Goal: Task Accomplishment & Management: Use online tool/utility

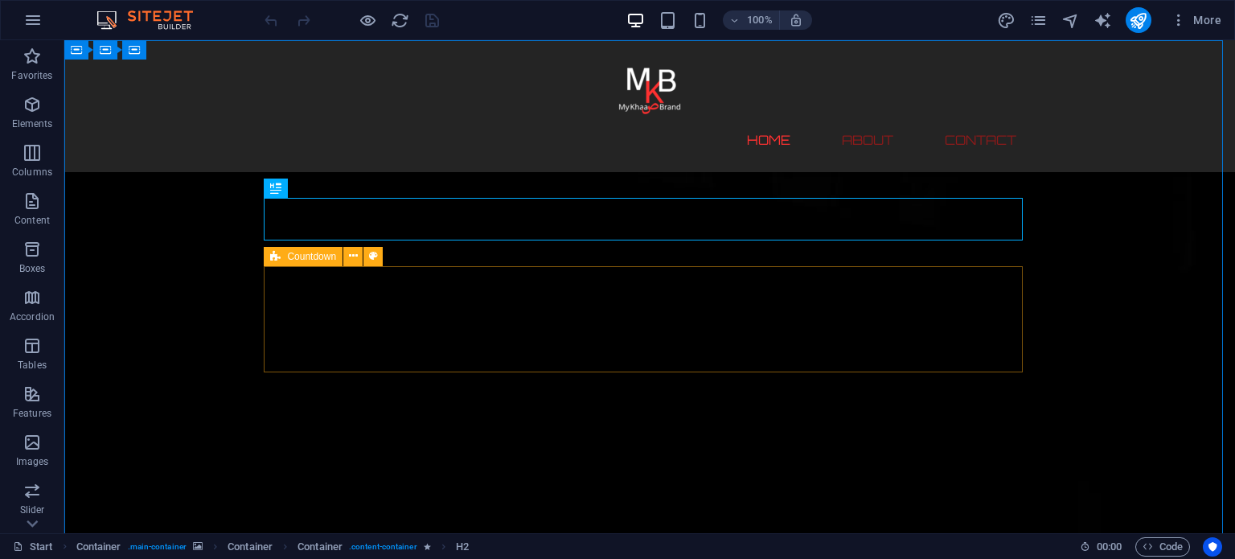
click at [270, 261] on icon at bounding box center [275, 256] width 10 height 19
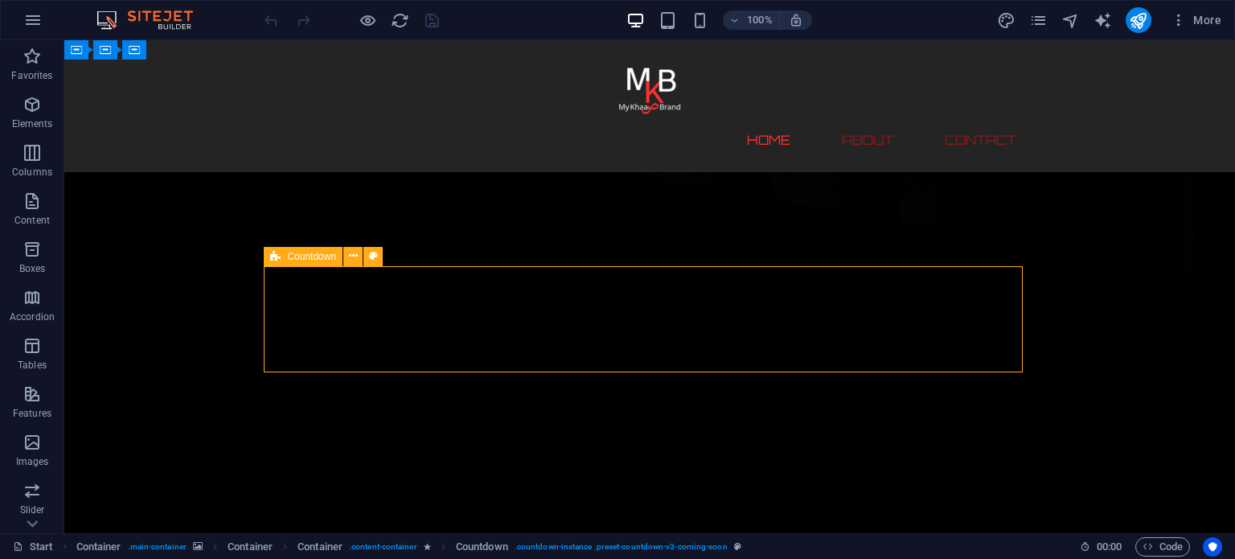
click at [286, 255] on div "Countdown" at bounding box center [303, 256] width 79 height 19
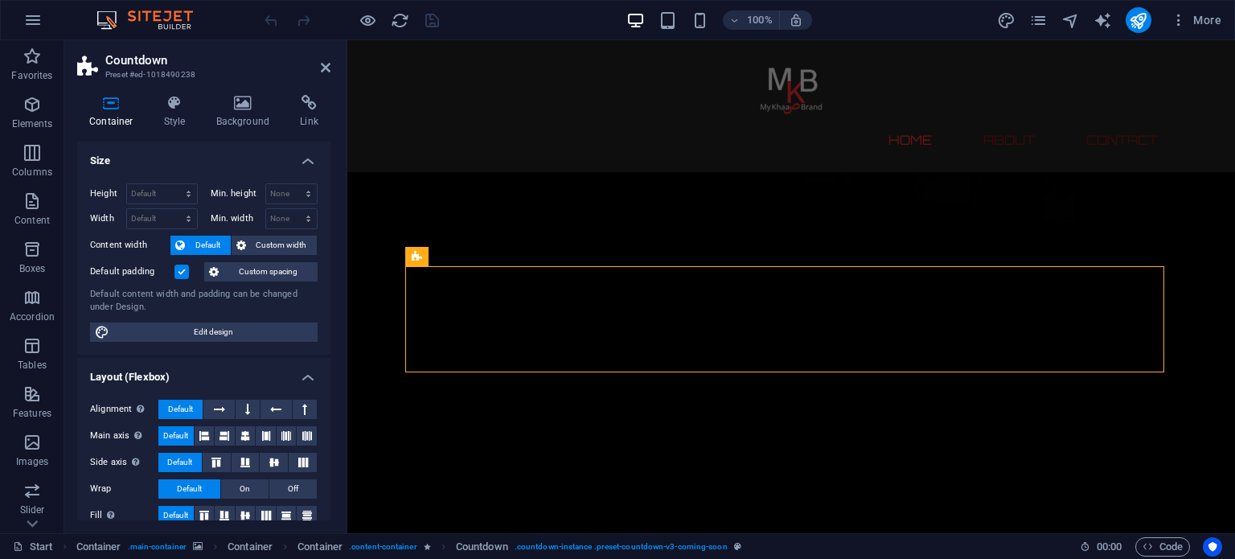
click at [148, 60] on h2 "Countdown" at bounding box center [217, 60] width 225 height 14
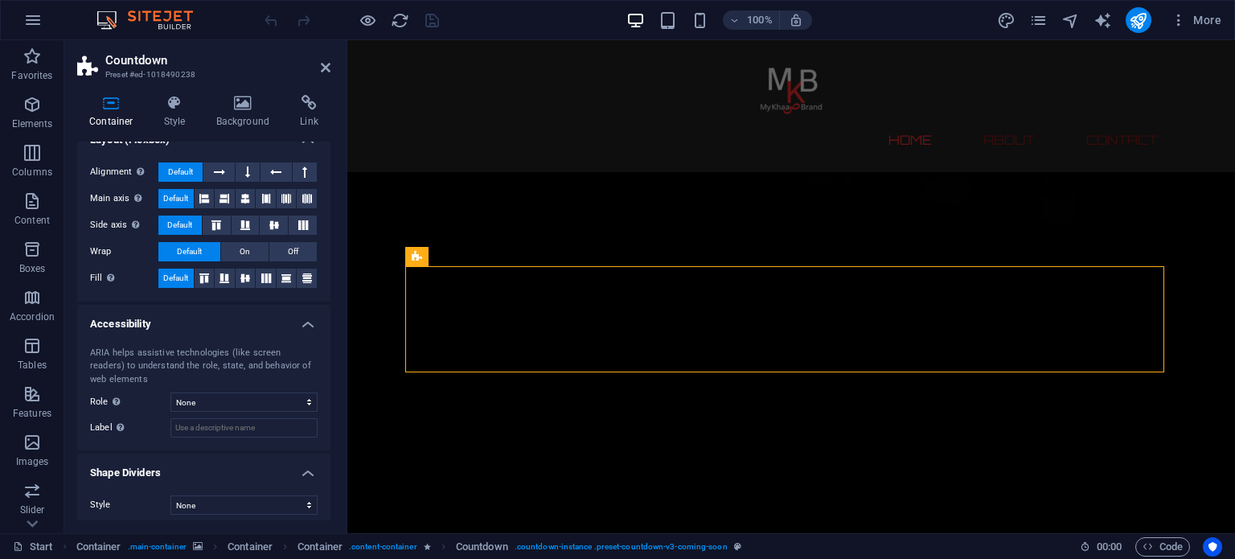
scroll to position [243, 0]
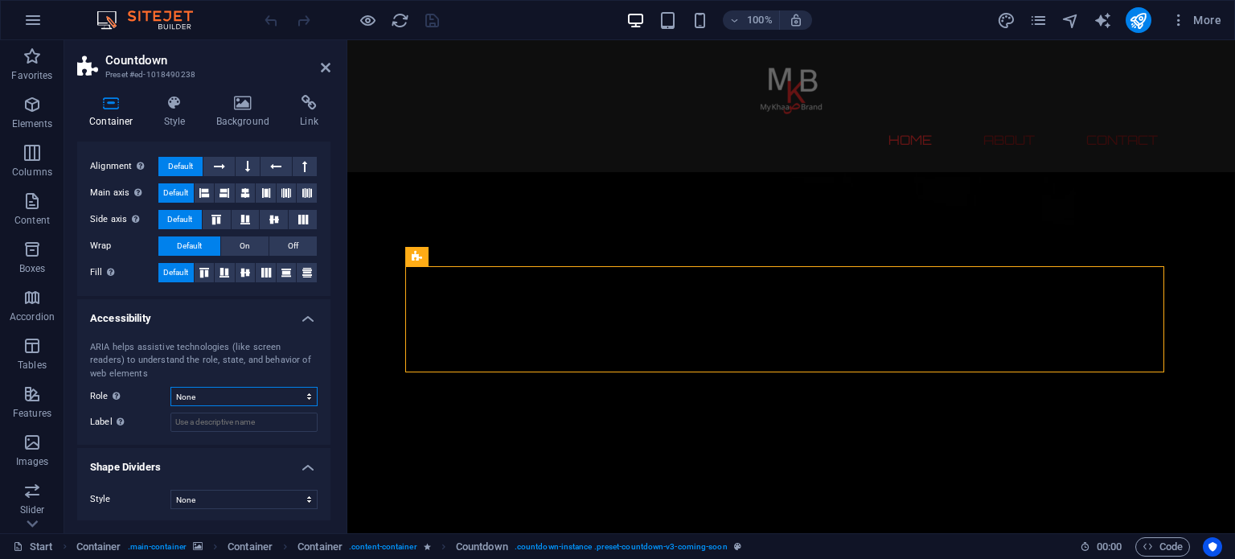
click at [217, 389] on select "None Alert Article Banner Comment Complementary Dialog Footer Header Marquee Pr…" at bounding box center [244, 396] width 147 height 19
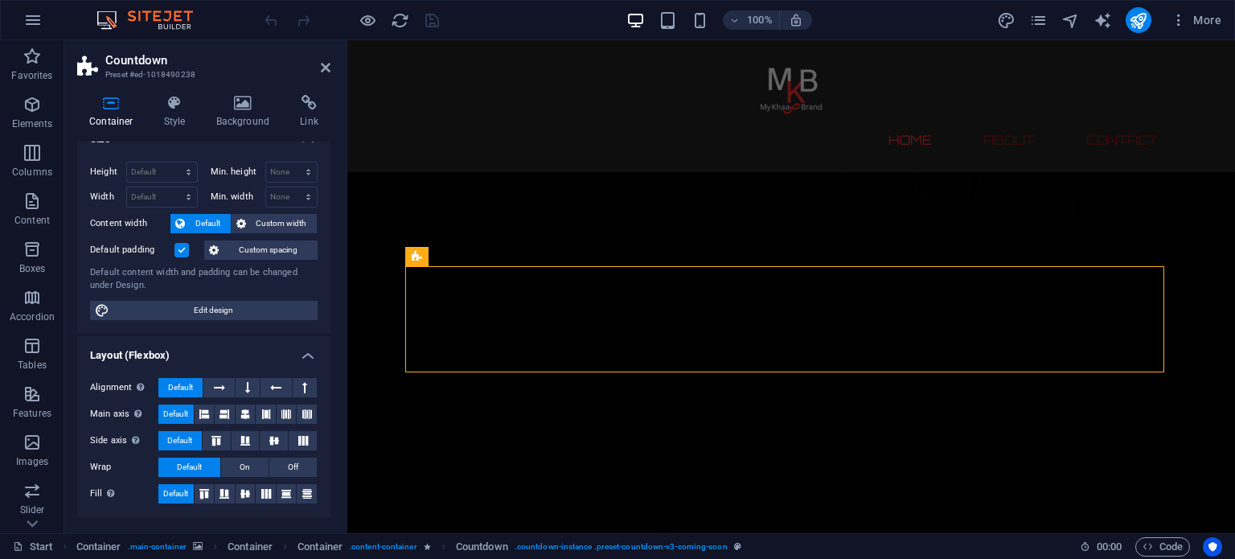
scroll to position [0, 0]
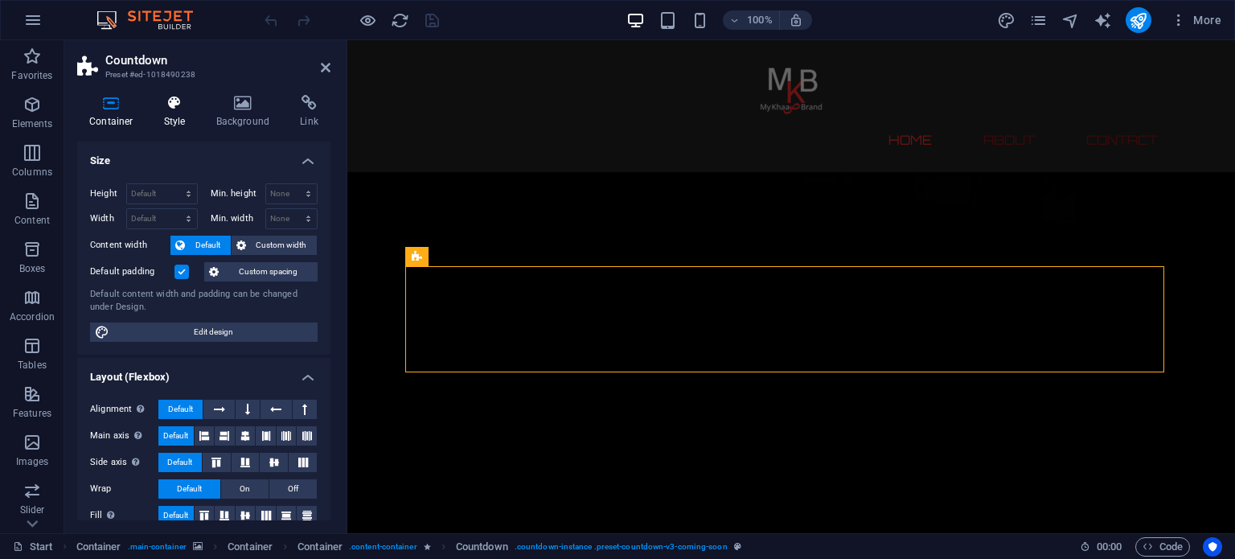
click at [164, 96] on icon at bounding box center [175, 103] width 46 height 16
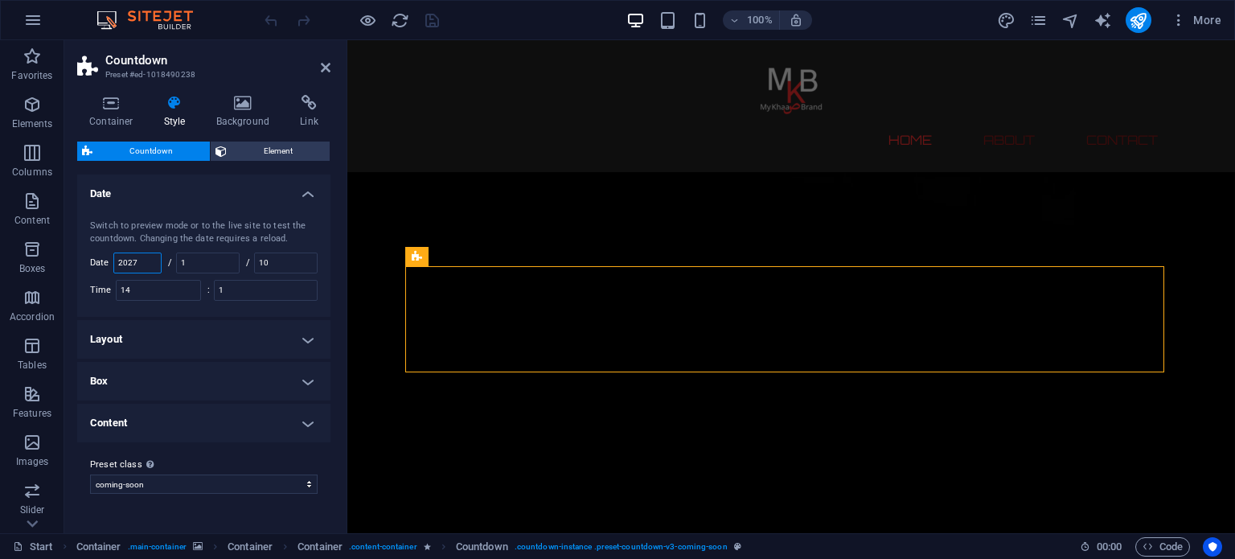
click at [150, 260] on input "2027" at bounding box center [137, 262] width 47 height 19
type input "2025"
click at [195, 262] on input "1" at bounding box center [208, 262] width 62 height 19
type input "11"
click at [285, 261] on input "10" at bounding box center [286, 262] width 62 height 19
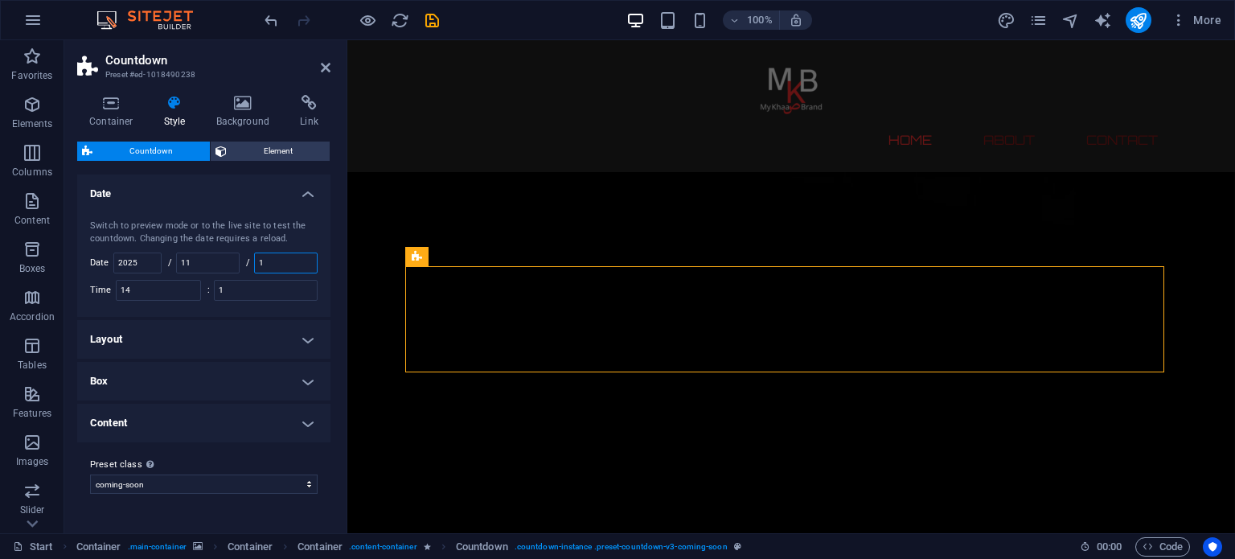
type input "10"
click at [154, 284] on input "14" at bounding box center [159, 290] width 84 height 19
type input "1"
click at [270, 286] on input "1" at bounding box center [266, 290] width 102 height 19
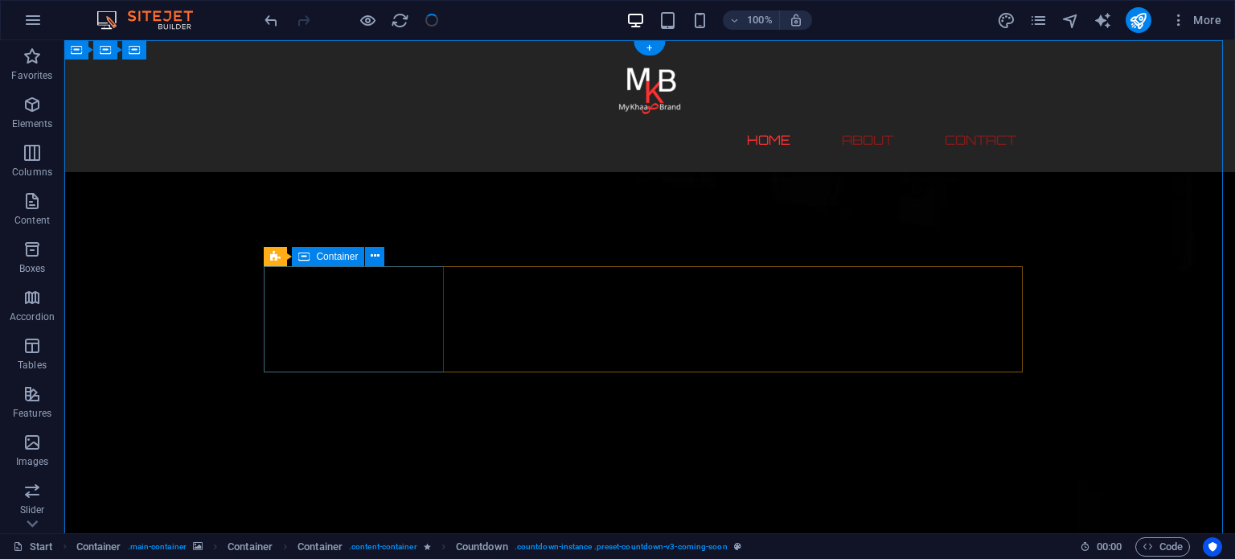
checkbox input "false"
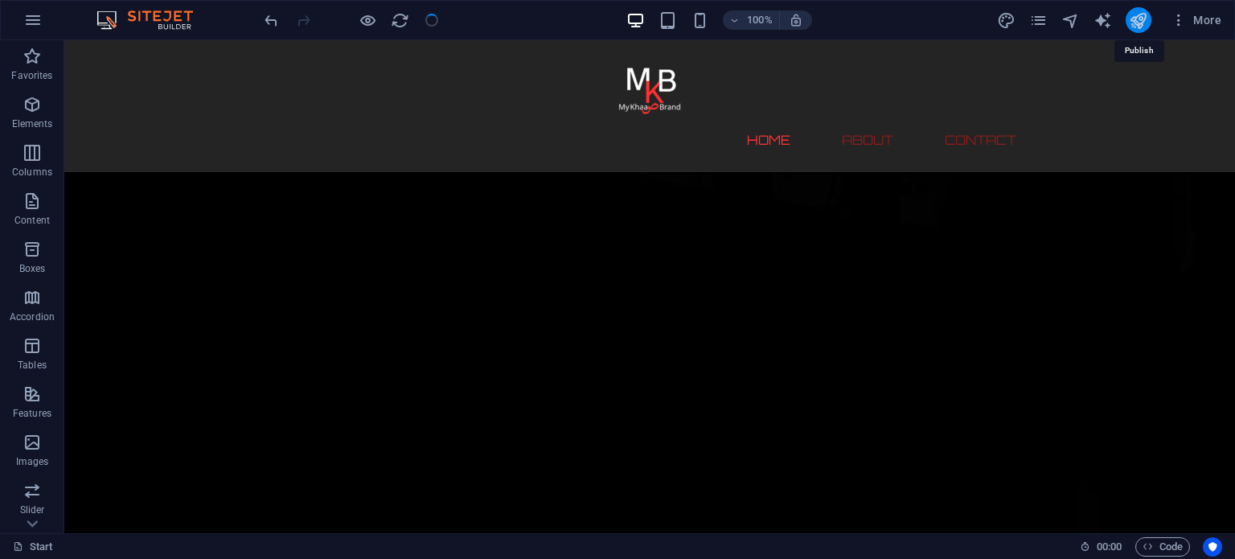
click at [1136, 13] on icon "publish" at bounding box center [1138, 20] width 18 height 18
